Goal: Information Seeking & Learning: Learn about a topic

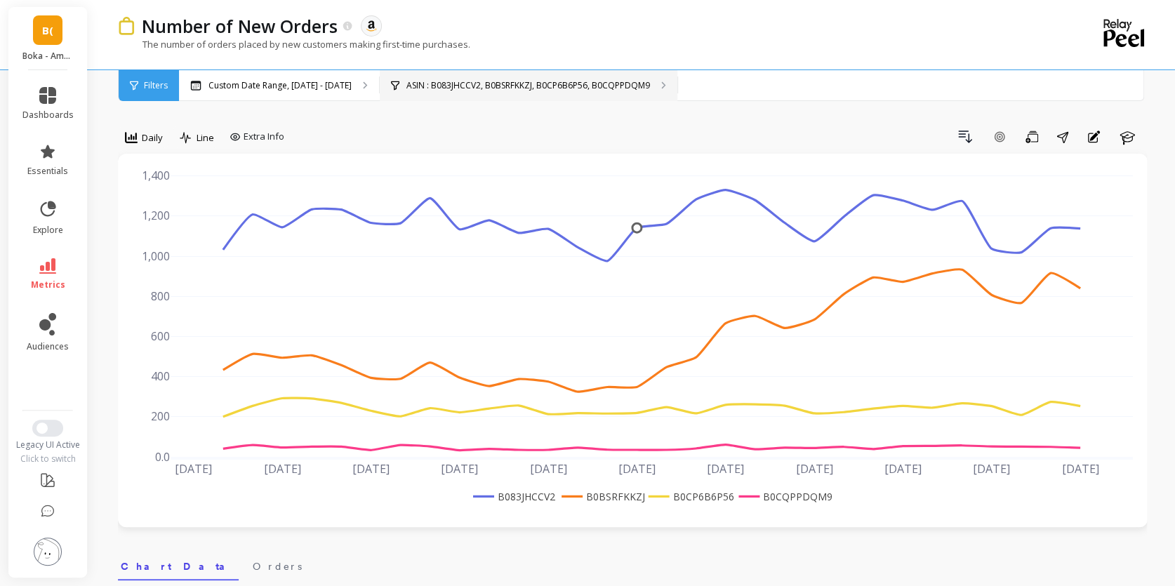
click at [426, 88] on p "ASIN : B083JHCCV2, B0BSRFKKZJ, B0CP6B6P56, B0CQPPDQM9" at bounding box center [528, 85] width 244 height 11
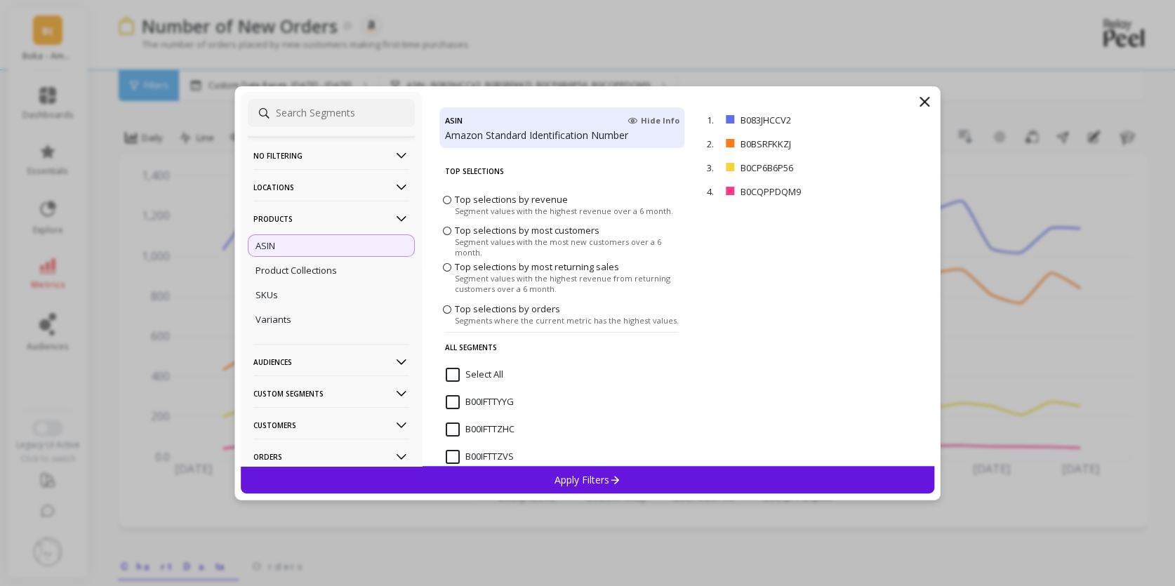
click at [338, 147] on p "No filtering" at bounding box center [331, 156] width 156 height 36
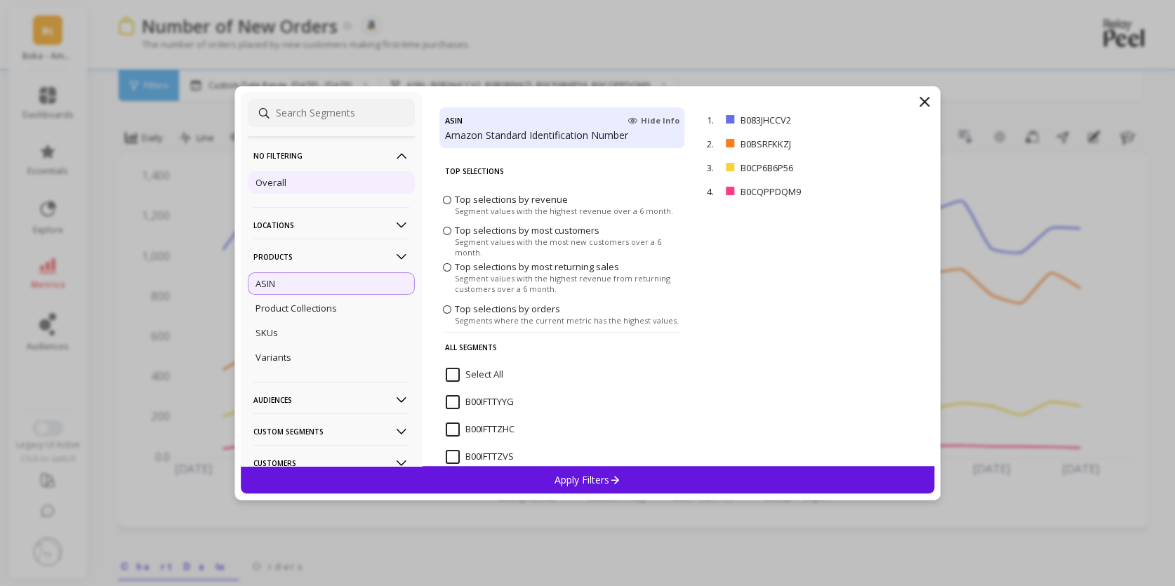
click at [291, 187] on div "Overall" at bounding box center [331, 182] width 167 height 22
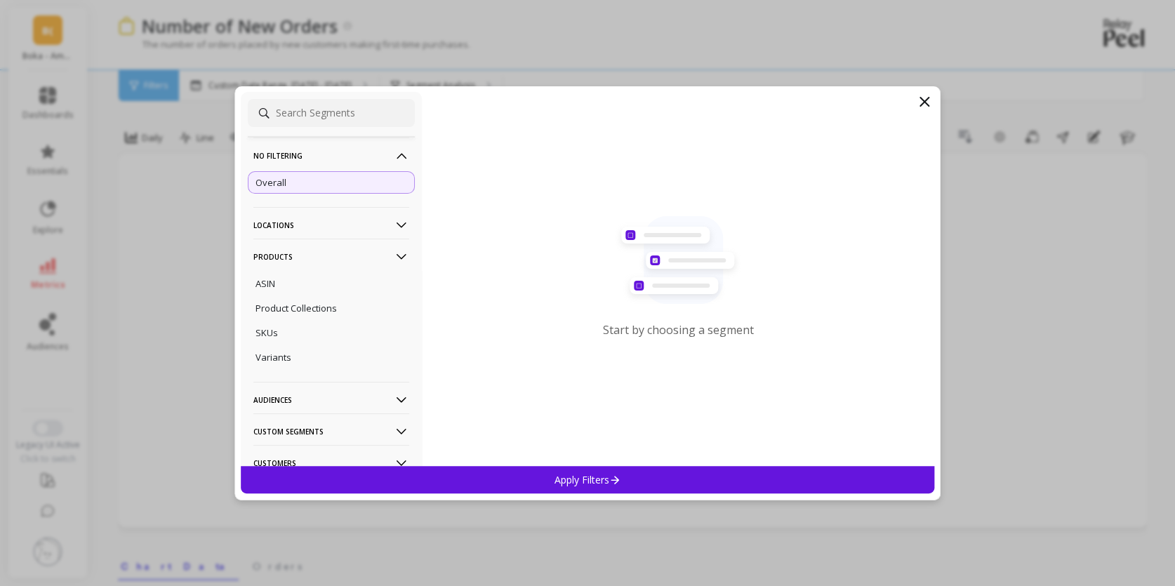
click at [926, 106] on icon at bounding box center [924, 101] width 17 height 17
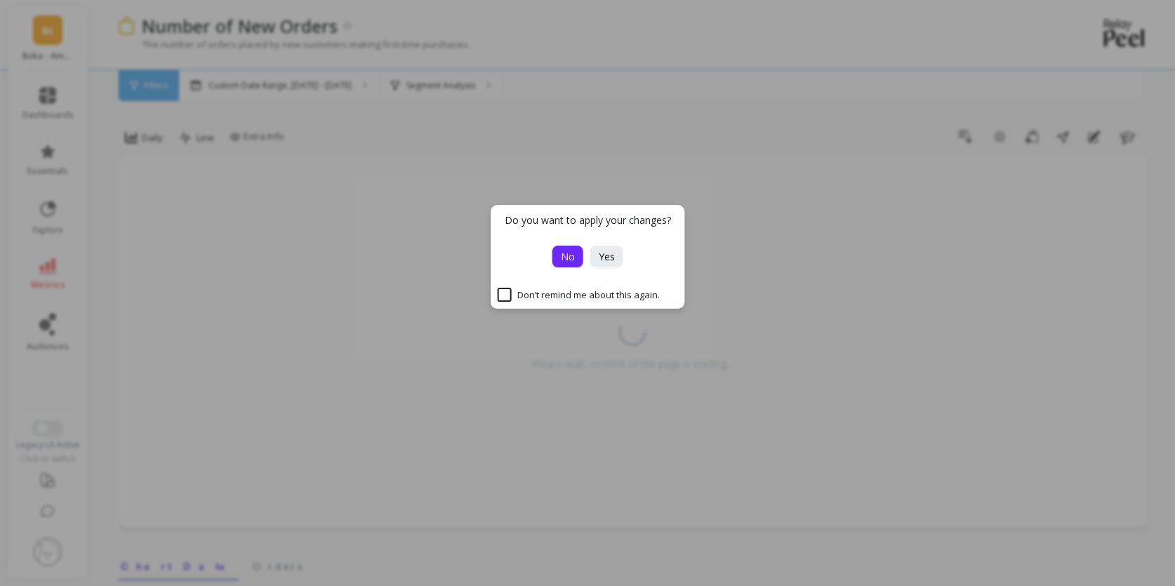
click at [571, 252] on span "No" at bounding box center [568, 256] width 14 height 13
click at [602, 253] on span "Yes" at bounding box center [607, 256] width 16 height 13
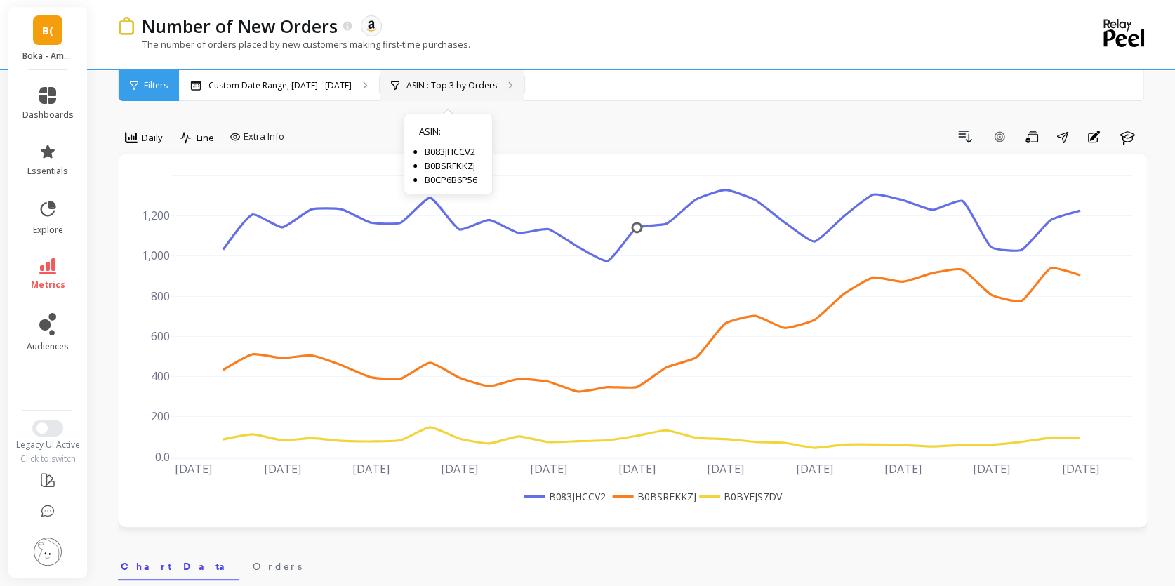
click at [437, 86] on p "ASIN : Top 3 by Orders" at bounding box center [451, 85] width 91 height 11
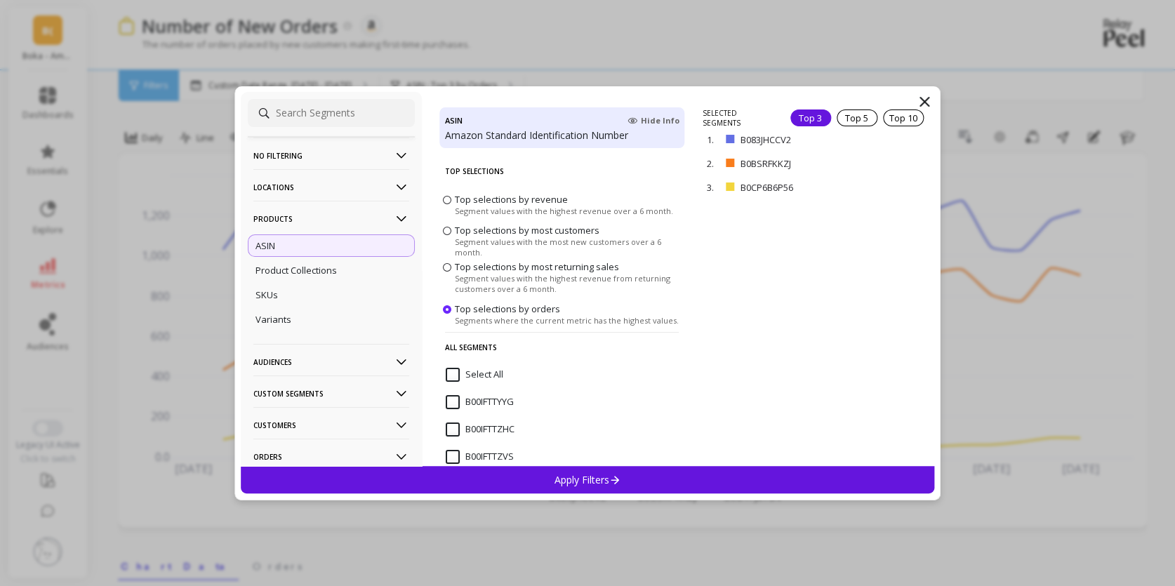
click at [291, 159] on p "No filtering" at bounding box center [331, 156] width 156 height 36
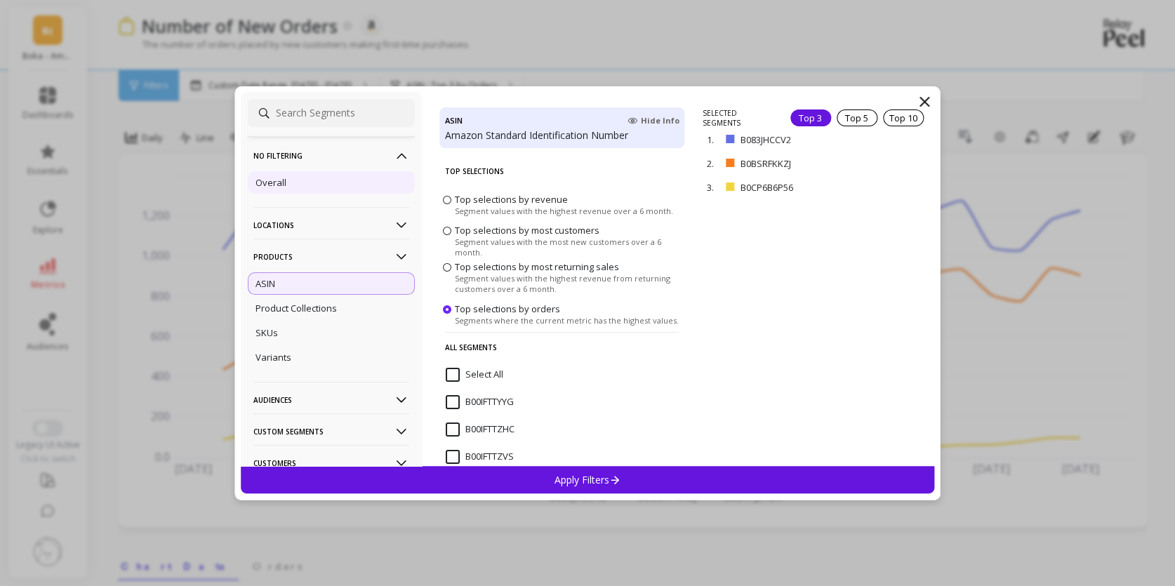
click at [281, 184] on p "Overall" at bounding box center [271, 182] width 31 height 13
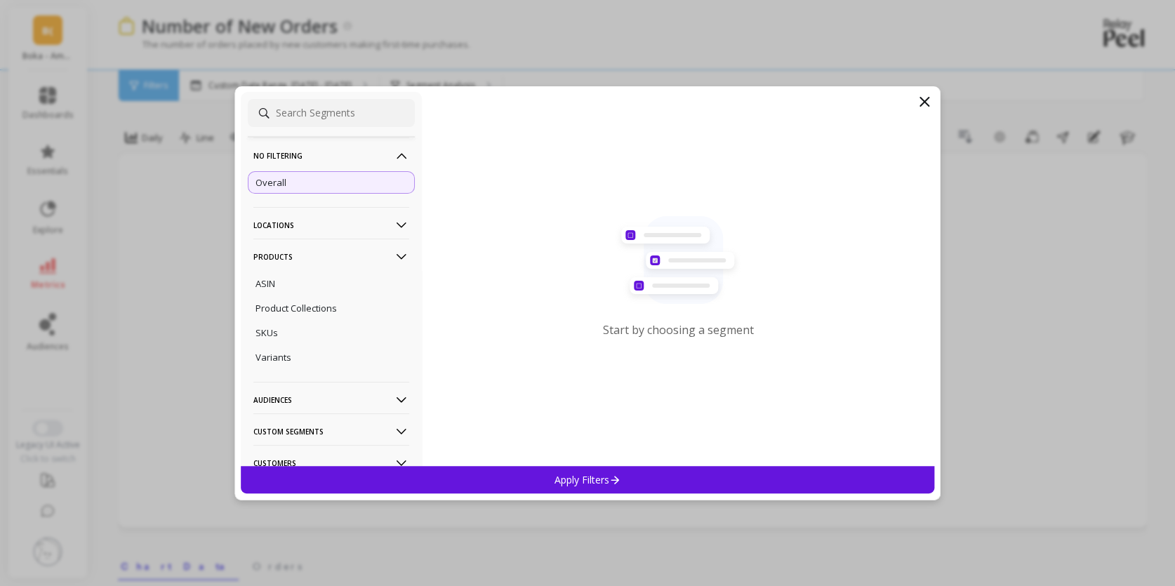
click at [579, 475] on p "Apply Filters" at bounding box center [588, 479] width 67 height 13
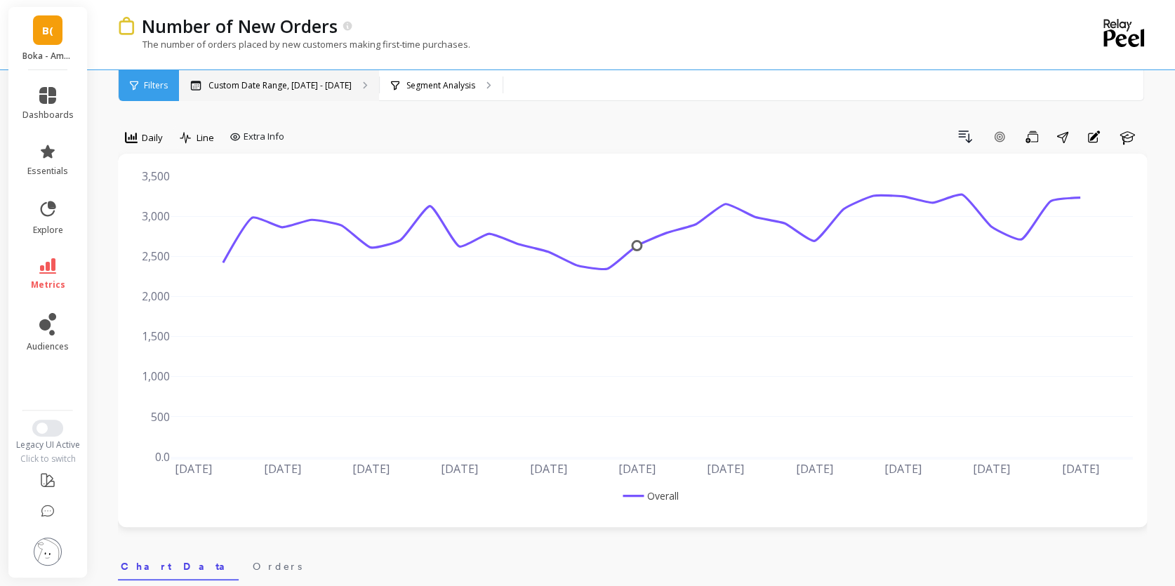
click at [351, 82] on div "Custom Date Range, Aug 31 - Sep 29" at bounding box center [279, 85] width 200 height 31
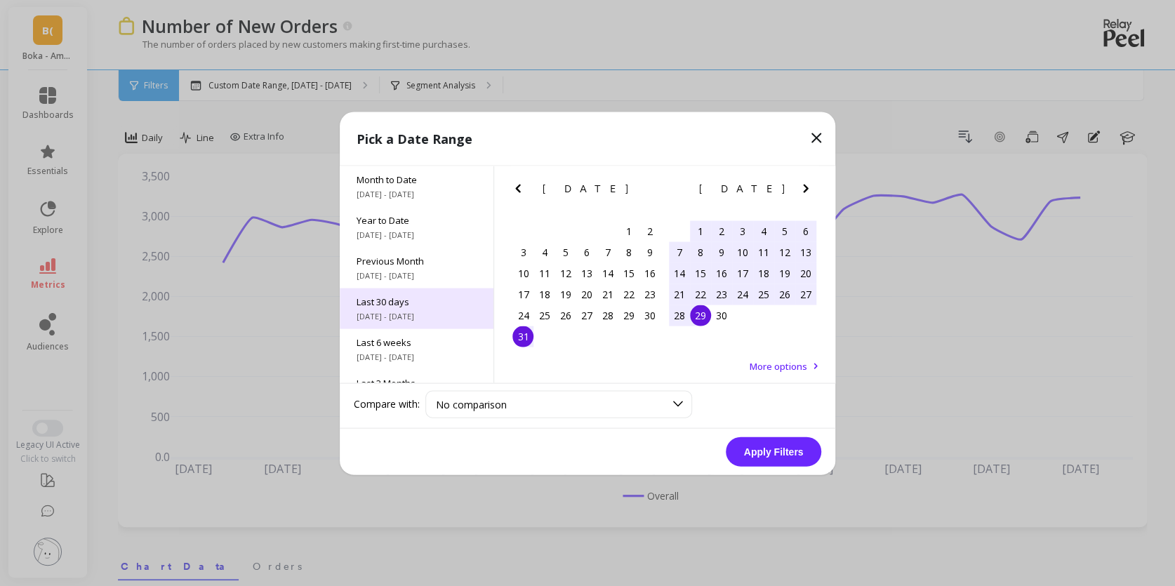
click at [395, 295] on span "Last 30 days" at bounding box center [417, 301] width 120 height 13
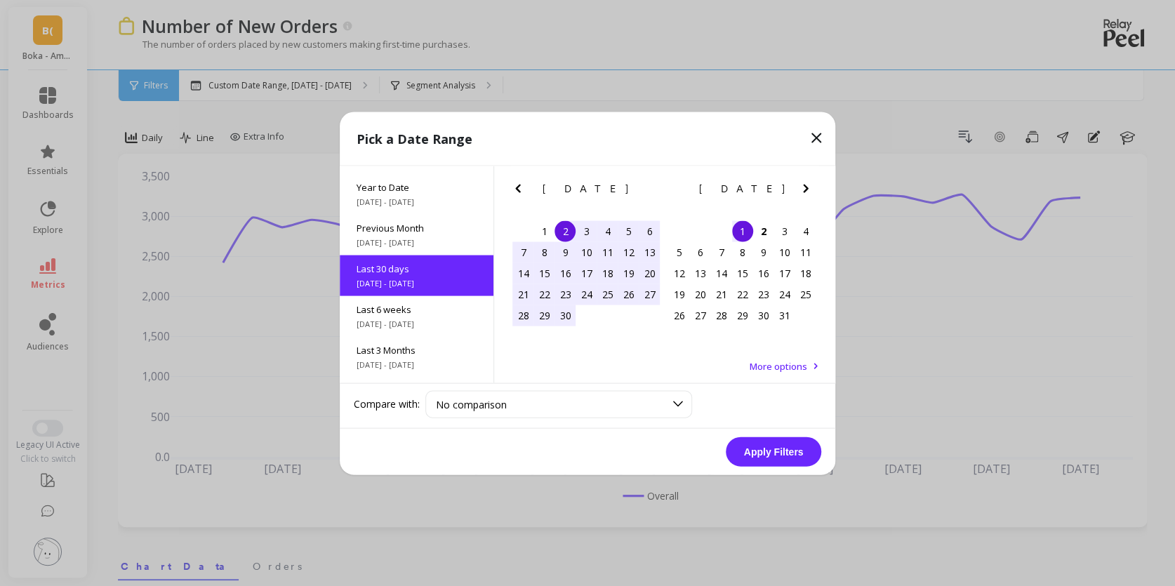
scroll to position [34, 0]
click at [765, 453] on button "Apply Filters" at bounding box center [773, 451] width 95 height 29
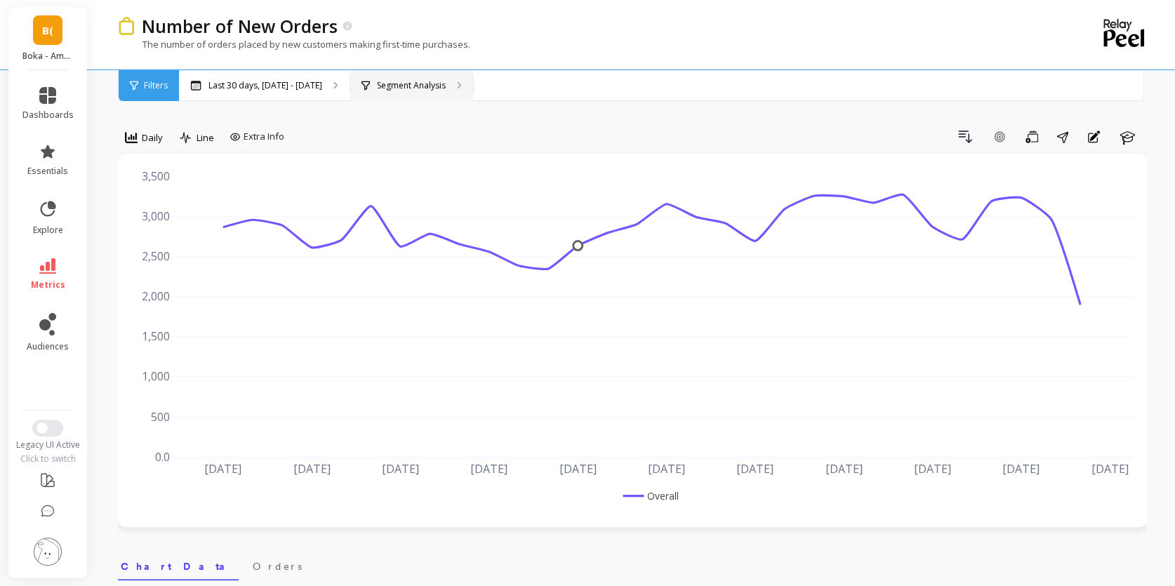
click at [377, 86] on p "Segment Analysis" at bounding box center [411, 85] width 69 height 11
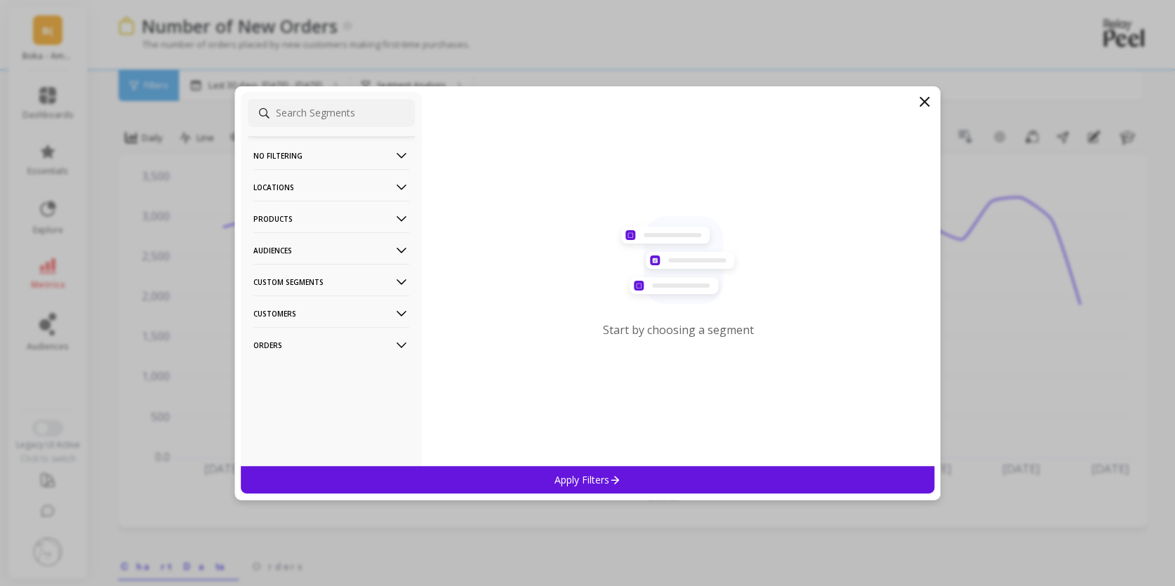
click at [303, 225] on p "Products" at bounding box center [331, 219] width 156 height 36
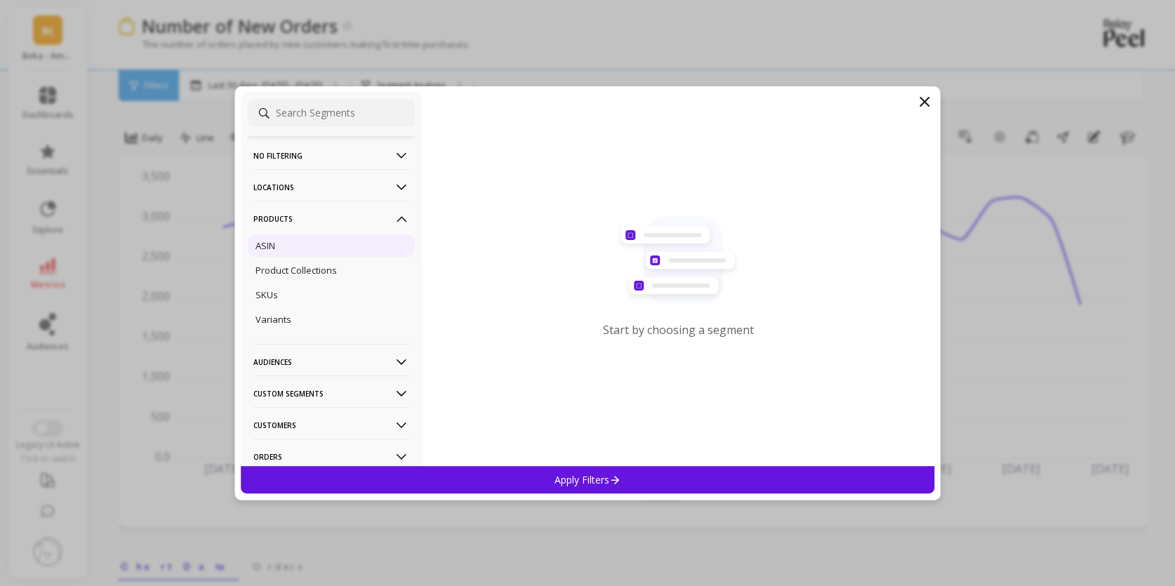
click at [284, 247] on div "ASIN" at bounding box center [331, 245] width 167 height 22
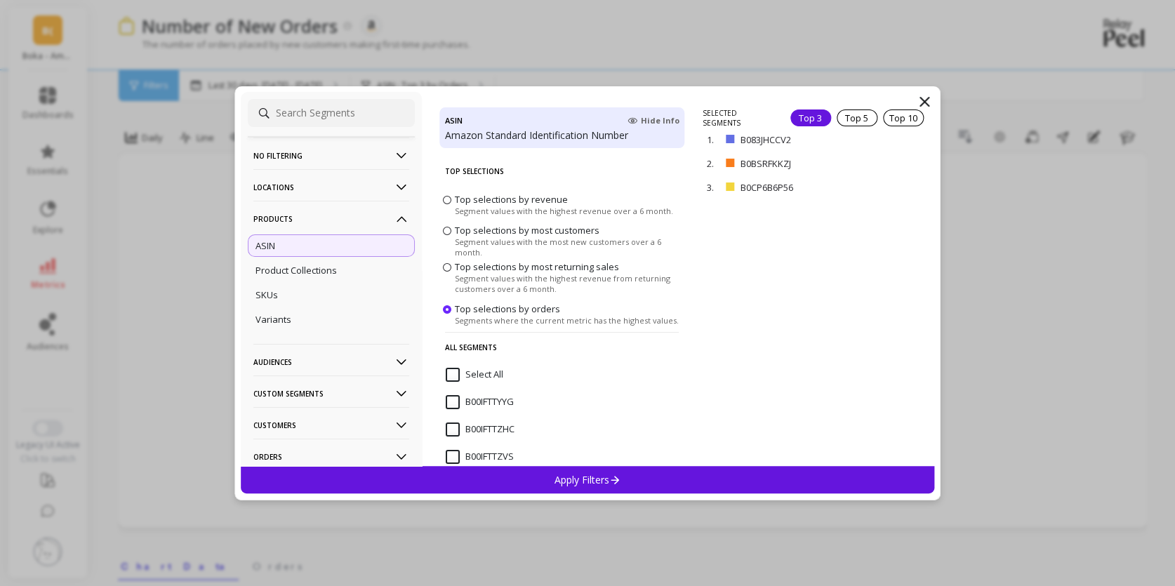
click at [590, 480] on p "Apply Filters" at bounding box center [588, 479] width 67 height 13
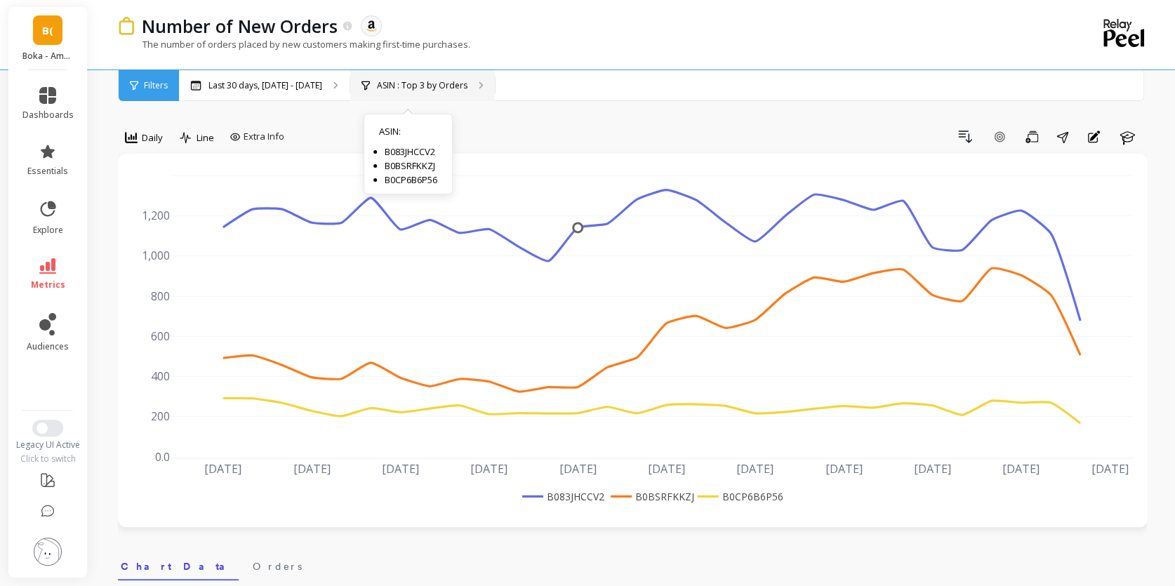
click at [420, 91] on div "ASIN : Top 3 by Orders ASIN : B083JHCCV2 B0BSRFKKZJ B0CP6B6P56" at bounding box center [422, 85] width 145 height 31
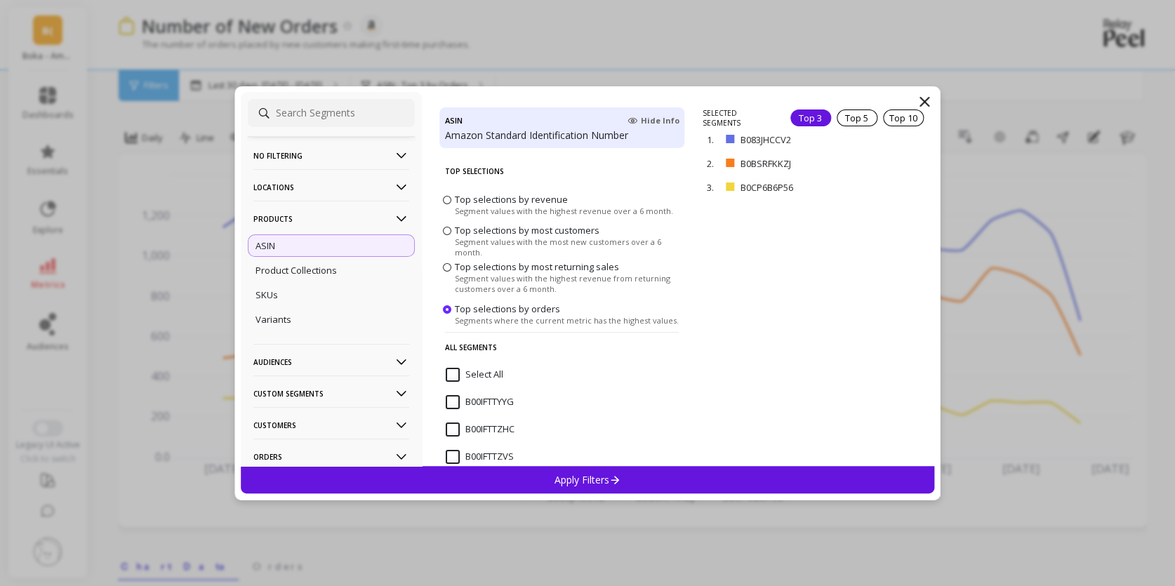
click at [535, 235] on span "Top selections by most customers" at bounding box center [527, 230] width 145 height 13
click at [0, 0] on input "Top selections by most customers Segment values with the most new customers ove…" at bounding box center [0, 0] width 0 height 0
click at [858, 119] on div "Top 5" at bounding box center [857, 118] width 41 height 17
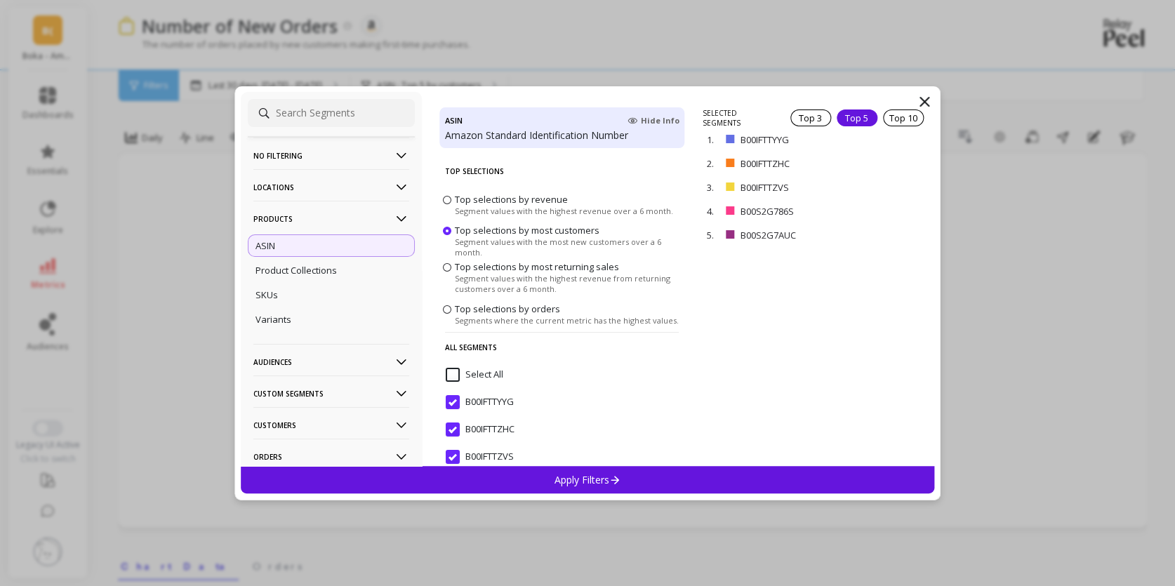
click at [545, 199] on span "Top selections by revenue" at bounding box center [511, 198] width 113 height 13
click at [0, 0] on input "Top selections by revenue Segment values with the highest revenue over a 6 mont…" at bounding box center [0, 0] width 0 height 0
click at [578, 243] on span "Segment values with the most new customers over a 6 month." at bounding box center [568, 247] width 226 height 21
click at [0, 0] on input "Top selections by most customers Segment values with the most new customers ove…" at bounding box center [0, 0] width 0 height 0
click at [609, 482] on icon at bounding box center [615, 480] width 12 height 12
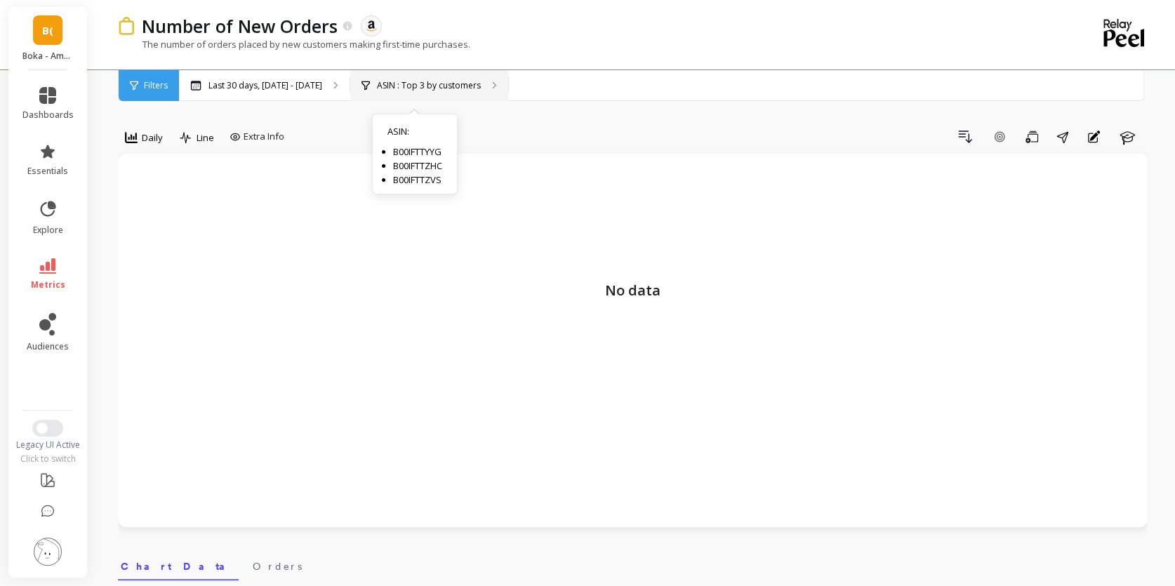
click at [415, 86] on p "ASIN : Top 3 by customers" at bounding box center [429, 85] width 104 height 11
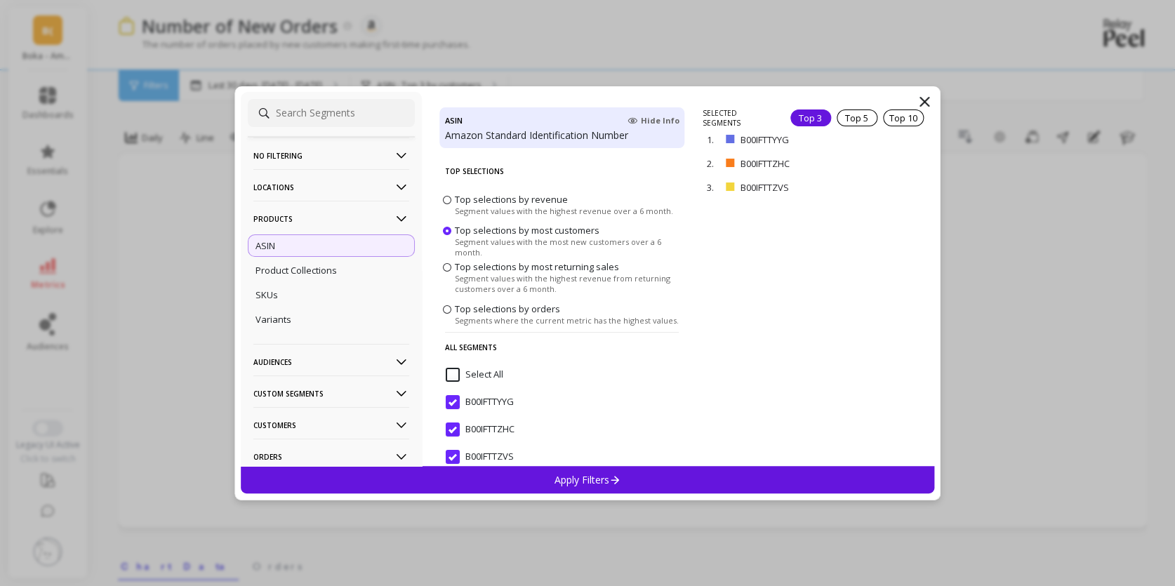
click at [465, 199] on span "Top selections by revenue" at bounding box center [511, 198] width 113 height 13
click at [0, 0] on input "Top selections by revenue Segment values with the highest revenue over a 6 mont…" at bounding box center [0, 0] width 0 height 0
click at [849, 116] on div "Top 5" at bounding box center [857, 118] width 41 height 17
click at [686, 479] on div "Apply Filters" at bounding box center [588, 479] width 694 height 27
